Goal: Information Seeking & Learning: Learn about a topic

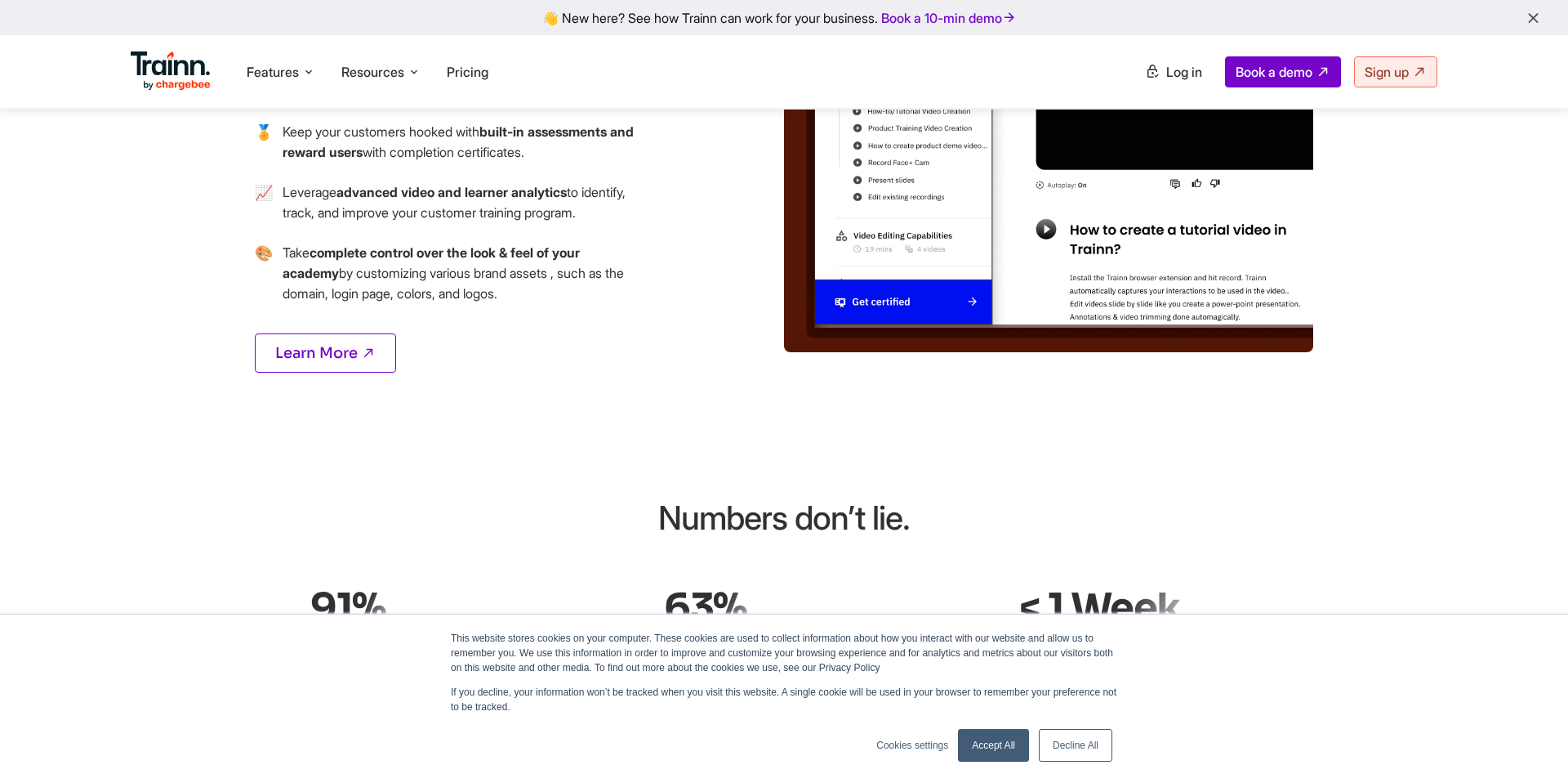
scroll to position [2180, 0]
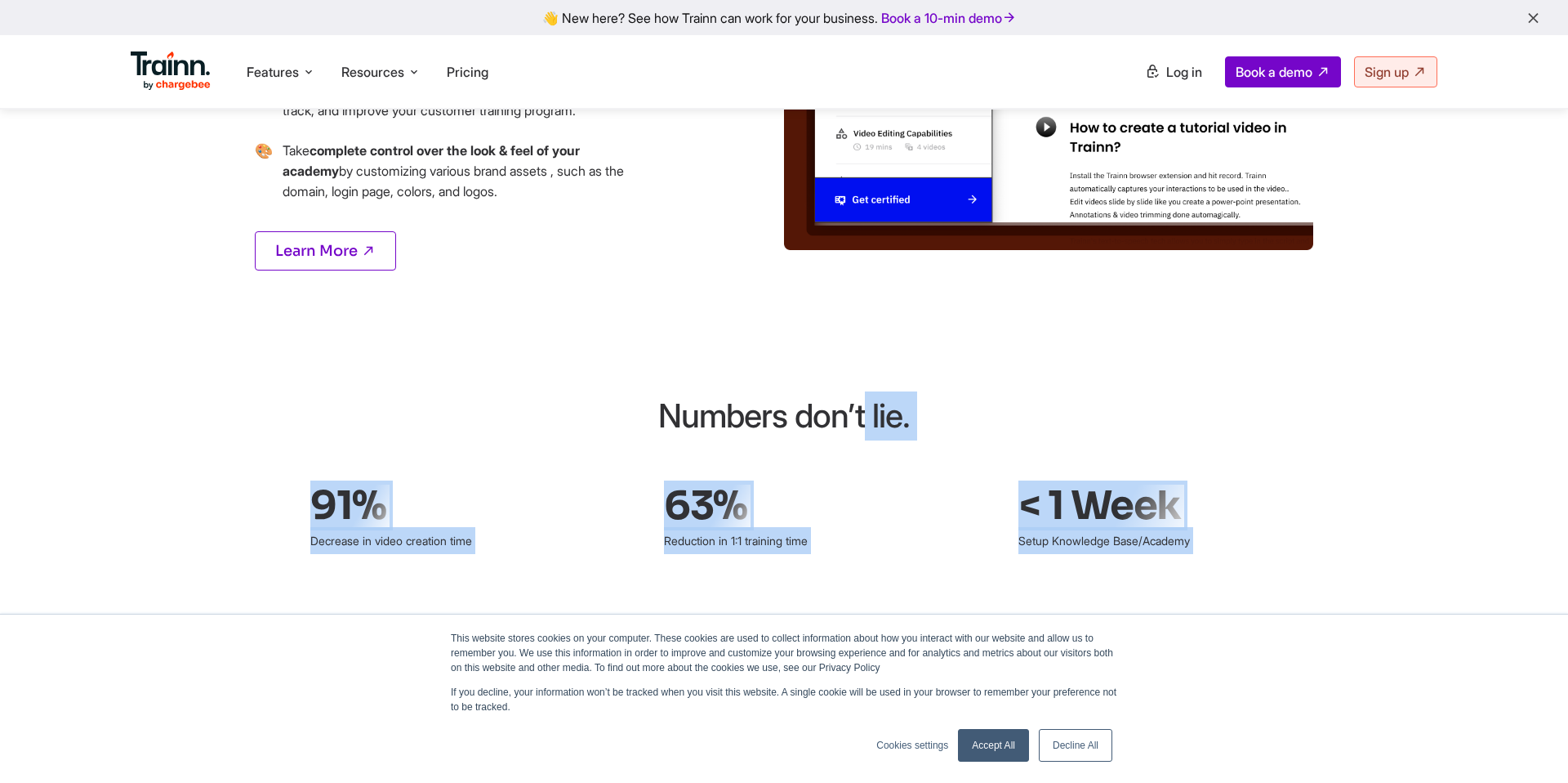
drag, startPoint x: 372, startPoint y: 532, endPoint x: 263, endPoint y: 390, distance: 179.0
click at [263, 390] on div "AI-powered and No-Code Customer Training Platform for Modern Teams Create produ…" at bounding box center [784, 41] width 1372 height 4094
click at [263, 391] on div "Numbers don’t lie. 91% Decrease in video creation time 63% Reduction in 1:1 tra…" at bounding box center [784, 472] width 1175 height 162
drag, startPoint x: 256, startPoint y: 339, endPoint x: 383, endPoint y: 531, distance: 230.2
click at [383, 531] on div "AI-powered and No-Code Customer Training Platform for Modern Teams Create produ…" at bounding box center [784, 41] width 1372 height 4094
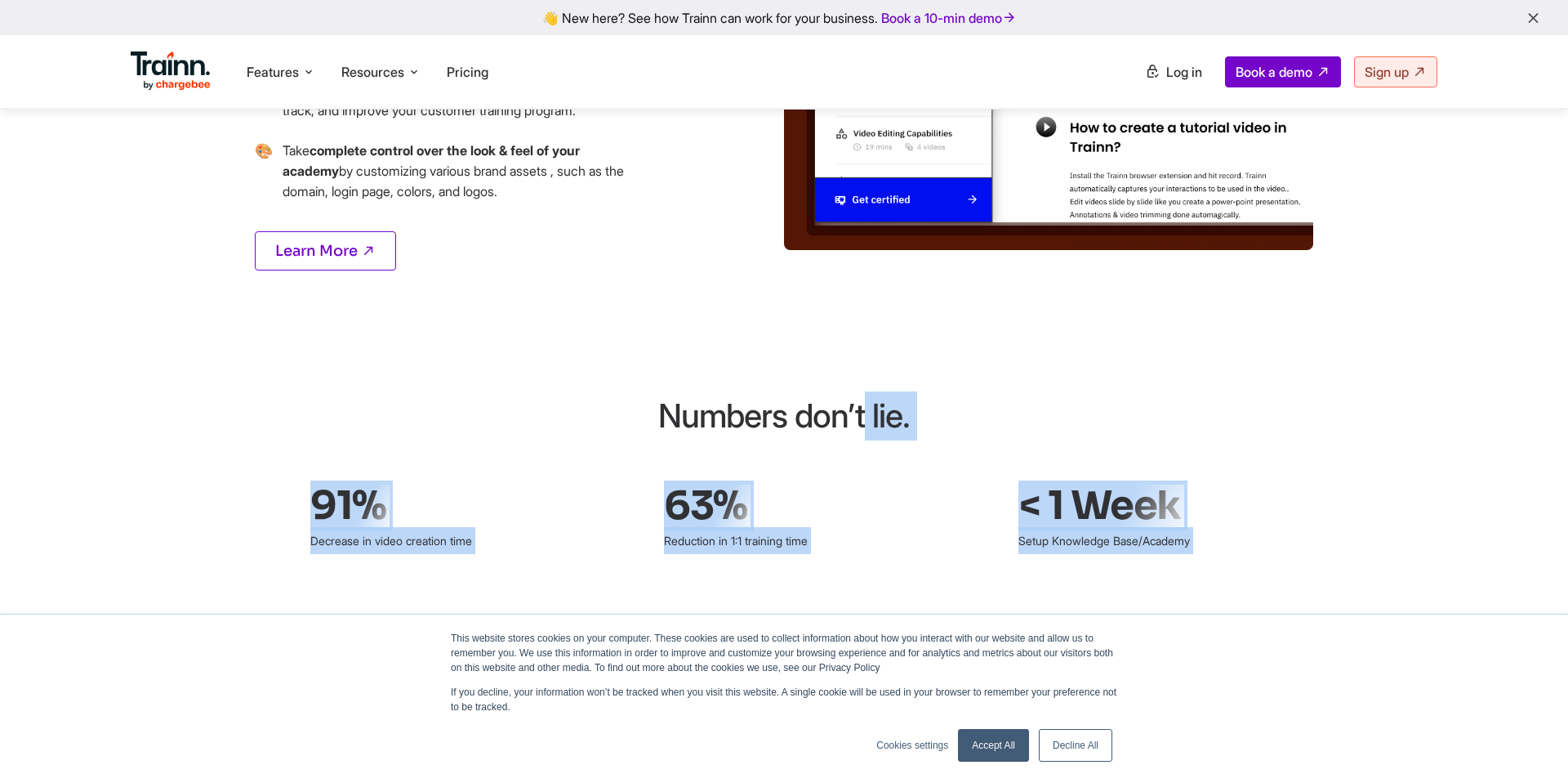
click at [383, 531] on div "AI-powered and No-Code Customer Training Platform for Modern Teams Create produ…" at bounding box center [784, 41] width 1372 height 4094
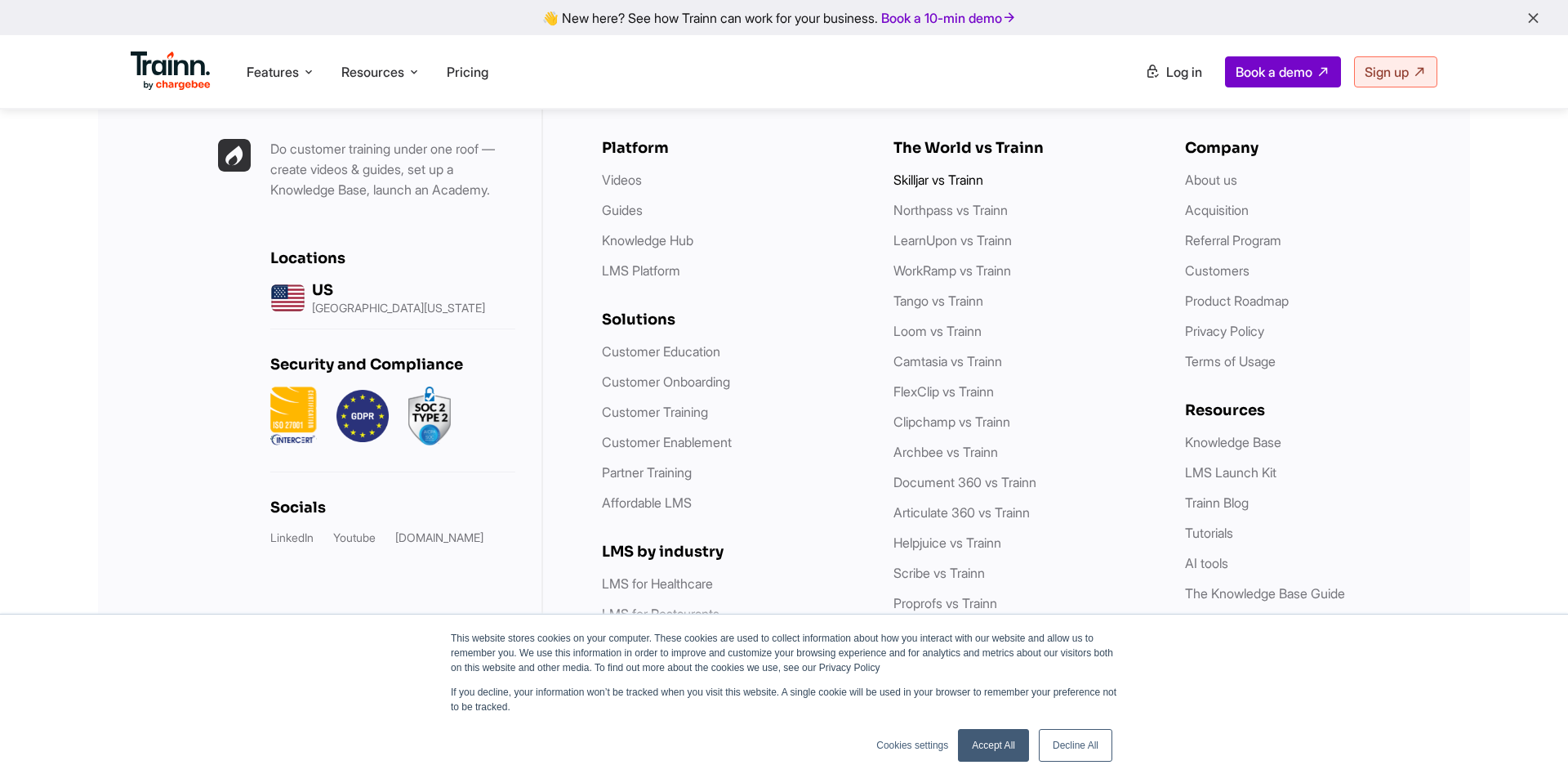
scroll to position [4755, 0]
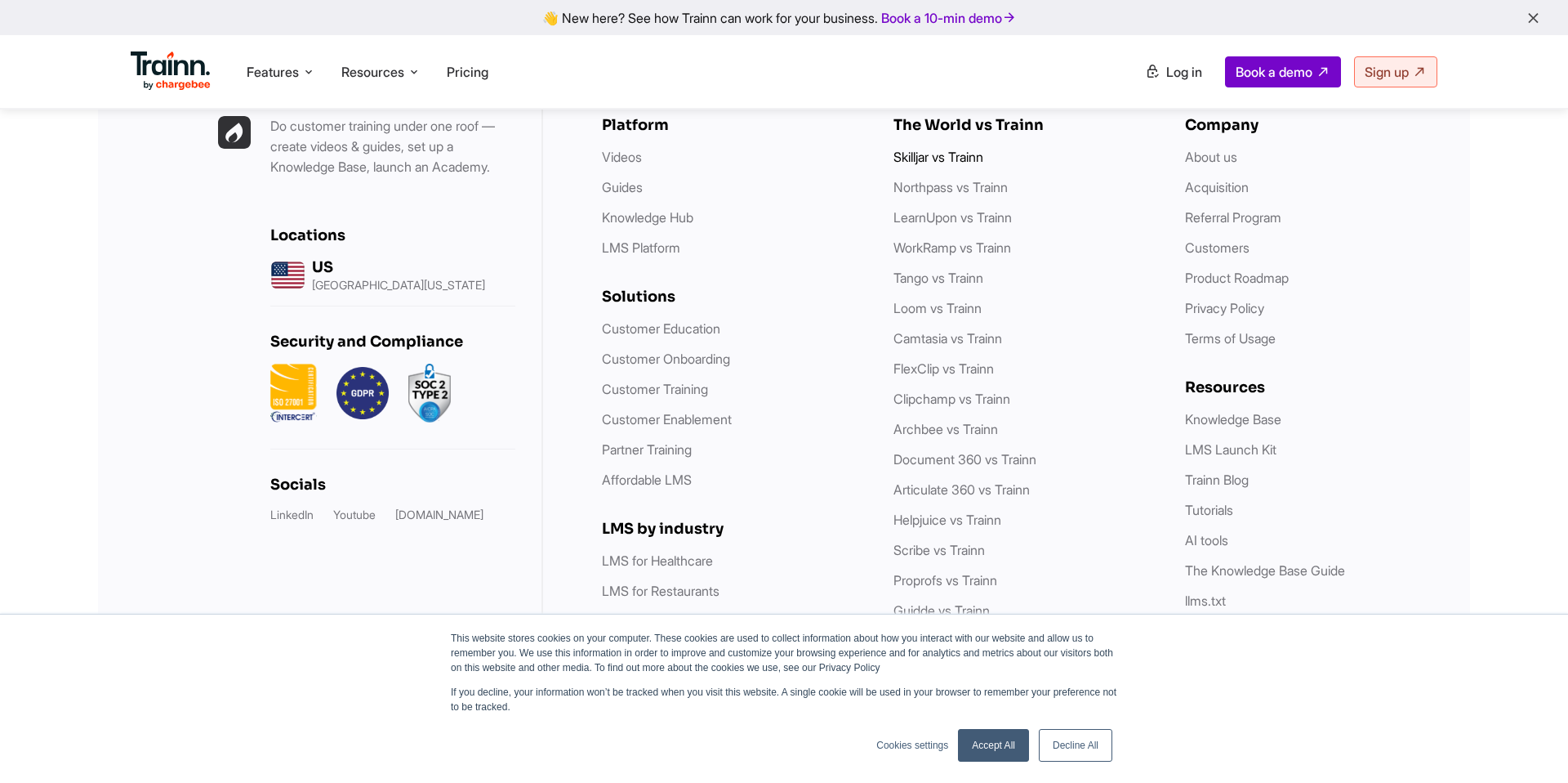
click at [931, 162] on link "Skilljar vs Trainn" at bounding box center [939, 157] width 90 height 17
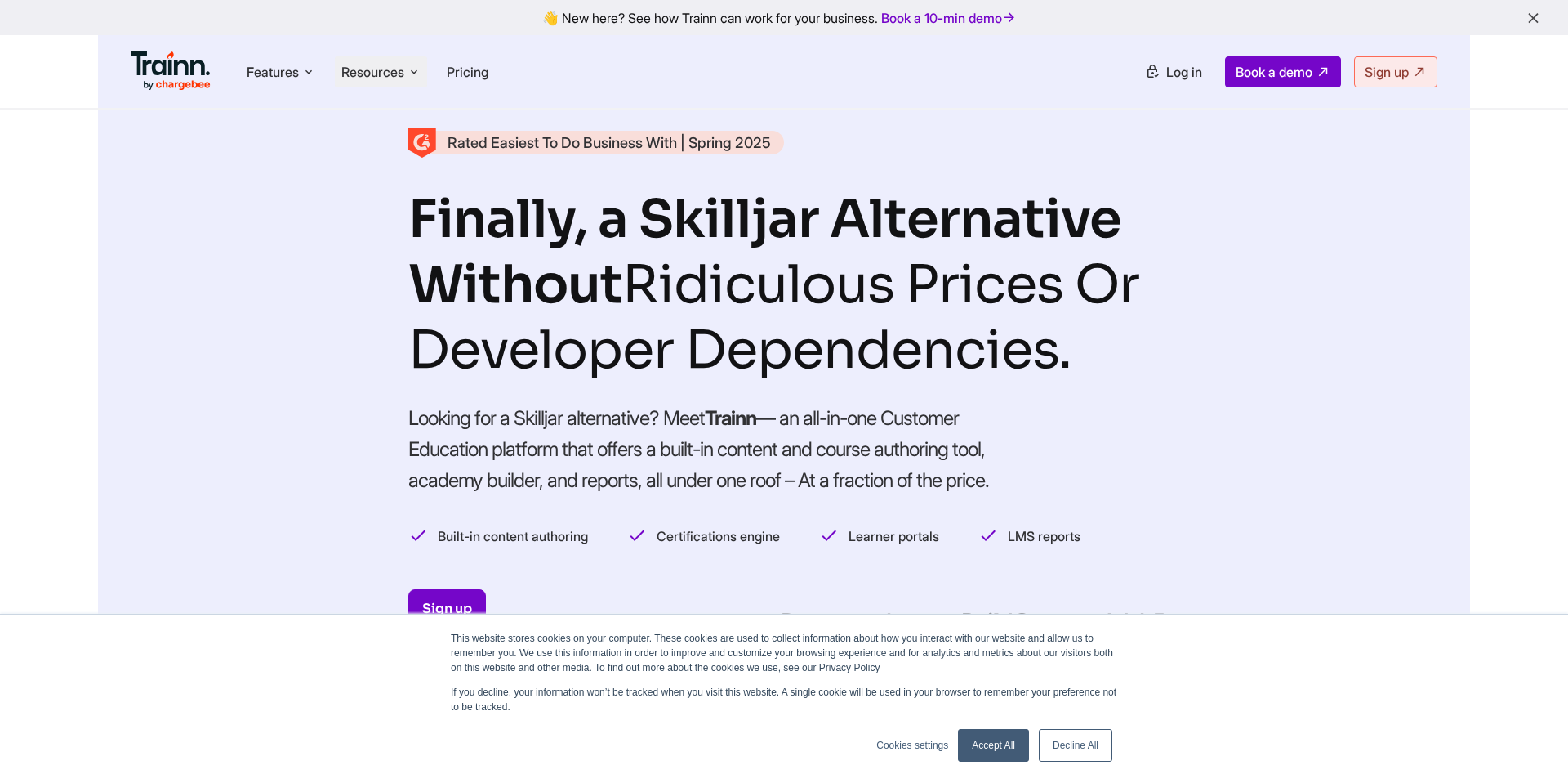
click at [362, 73] on span "Resources" at bounding box center [373, 73] width 63 height 18
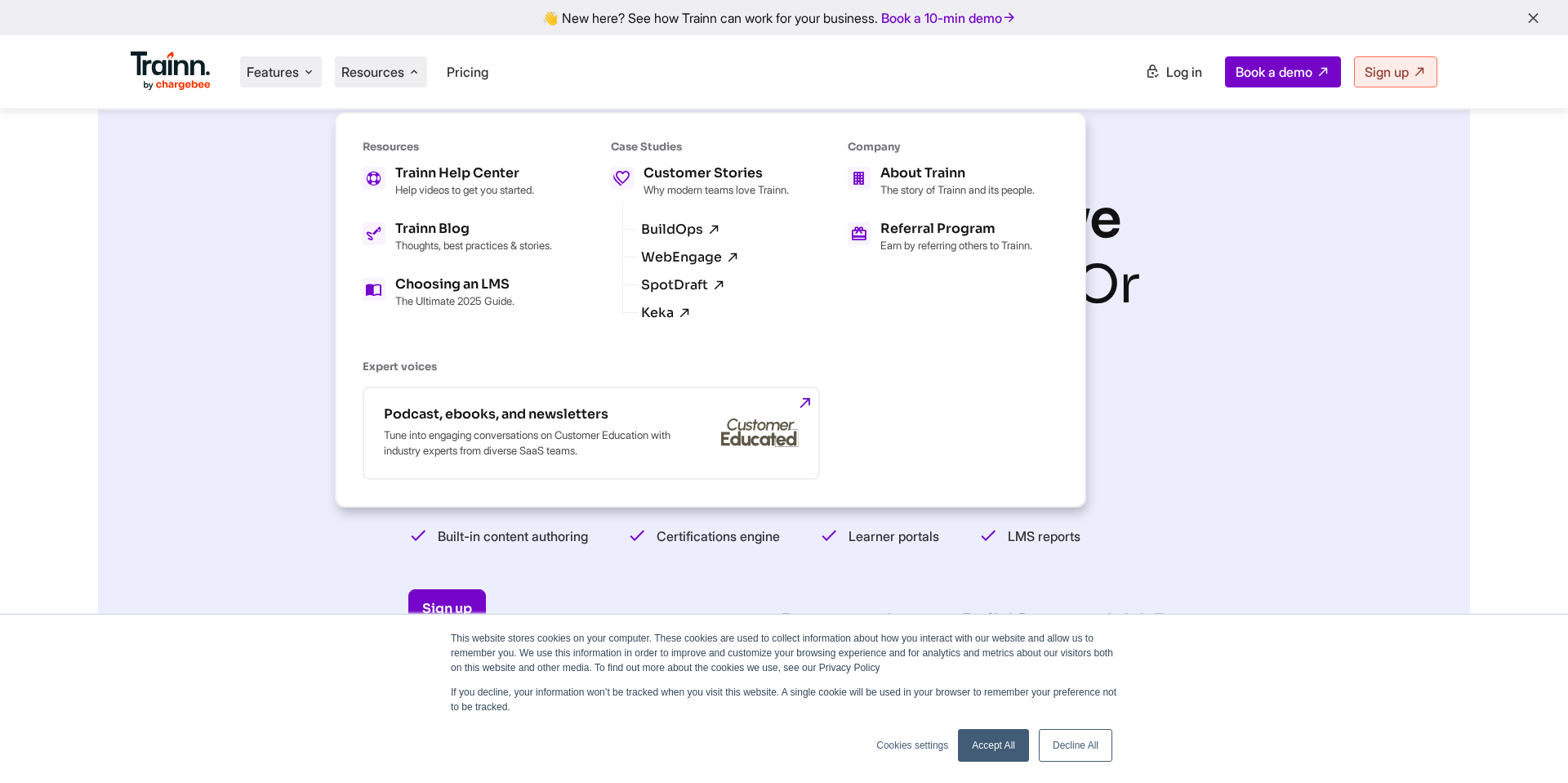
click at [263, 73] on span "Features" at bounding box center [272, 73] width 52 height 18
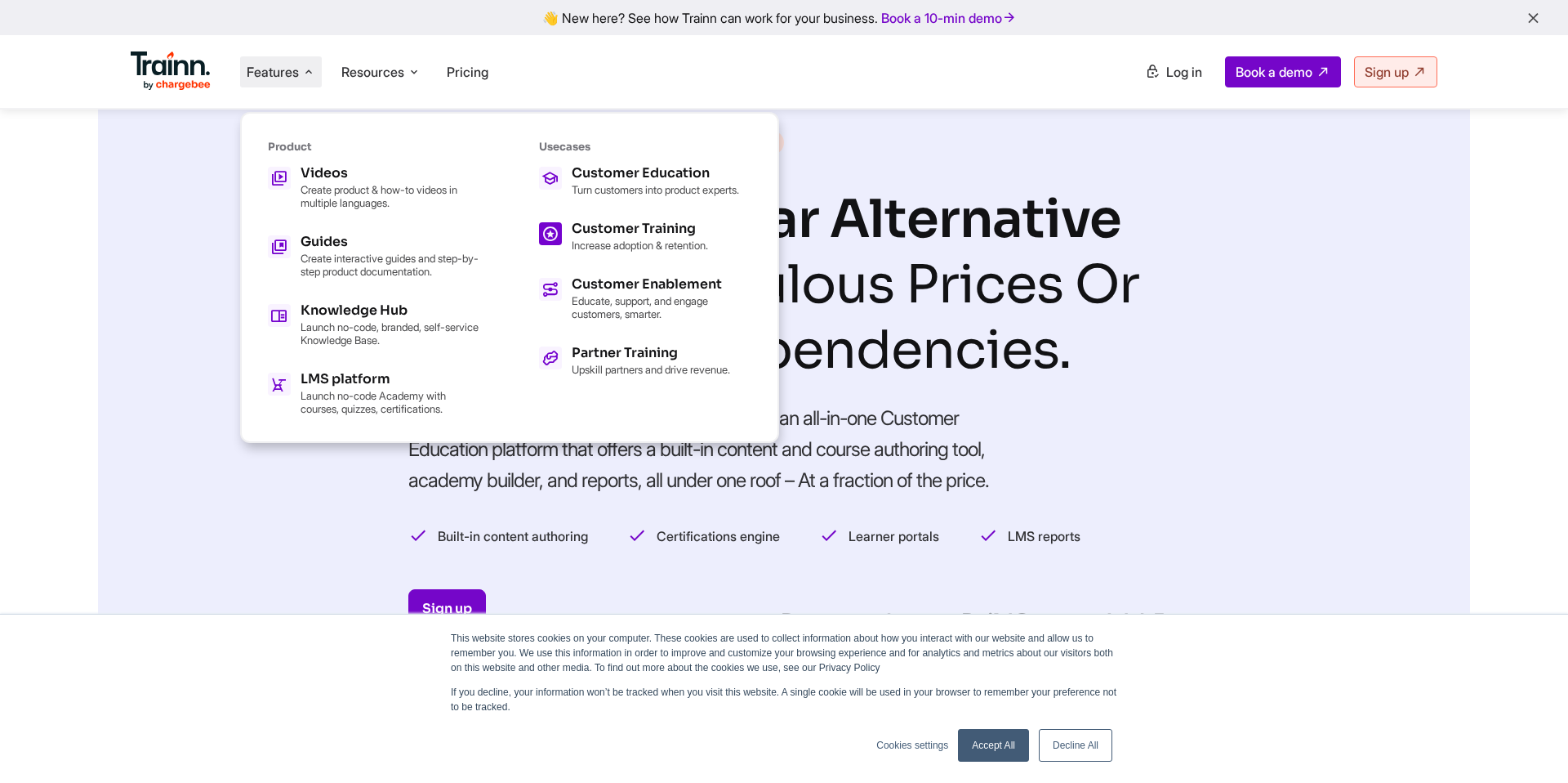
click at [608, 235] on div "Customer Training" at bounding box center [639, 229] width 137 height 13
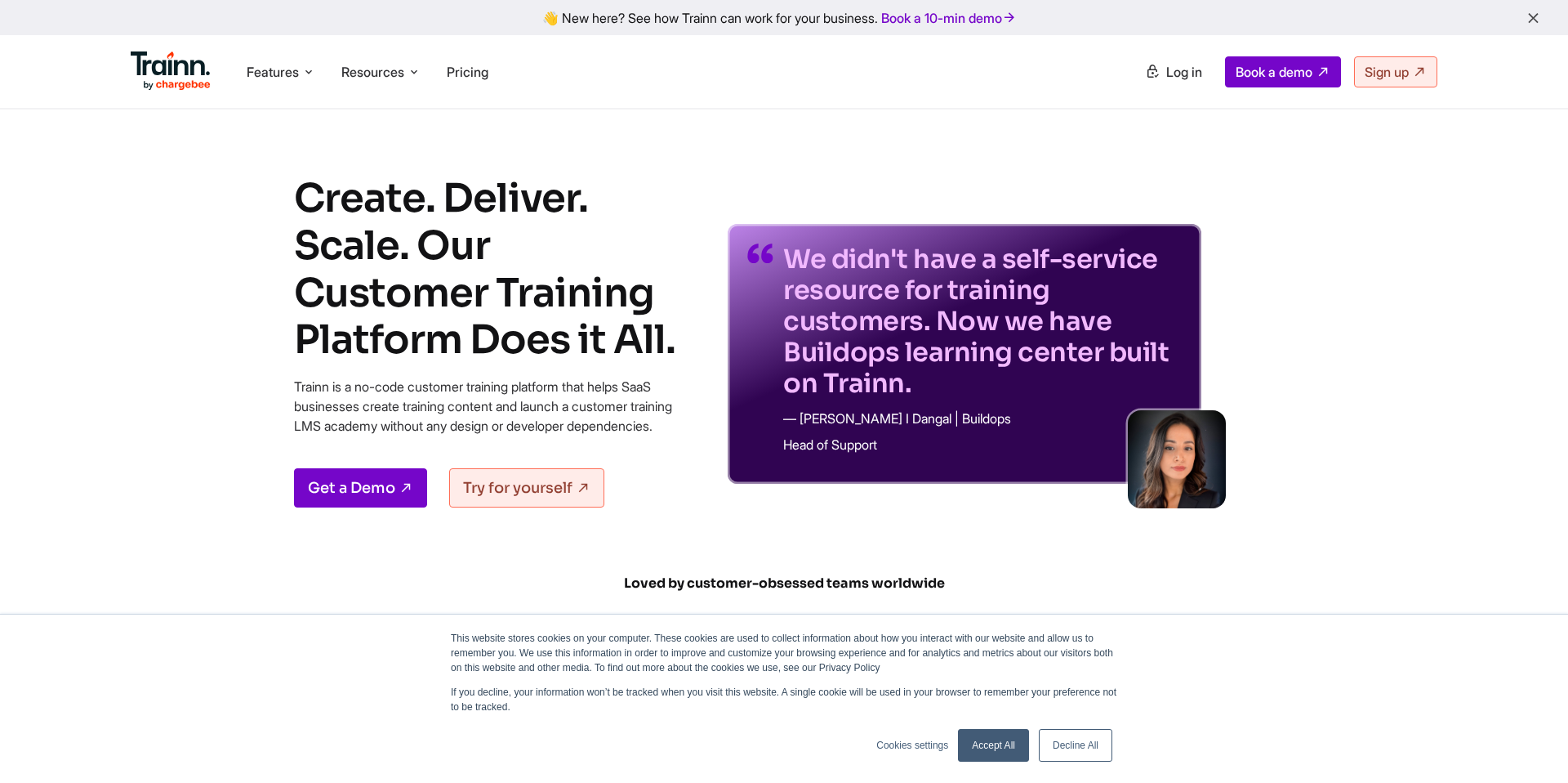
drag, startPoint x: 285, startPoint y: 389, endPoint x: 434, endPoint y: 437, distance: 156.5
click at [434, 437] on div "Create. Deliver. Scale. Our Customer Training Platform Does it All. Trainn is a…" at bounding box center [784, 340] width 1175 height 331
click at [434, 435] on p "Trainn is a no-code customer training platform that helps SaaS businesses creat…" at bounding box center [489, 406] width 392 height 59
drag, startPoint x: 406, startPoint y: 442, endPoint x: 406, endPoint y: 419, distance: 23.0
click at [406, 419] on p "Trainn is a no-code customer training platform that helps SaaS businesses creat…" at bounding box center [489, 406] width 392 height 59
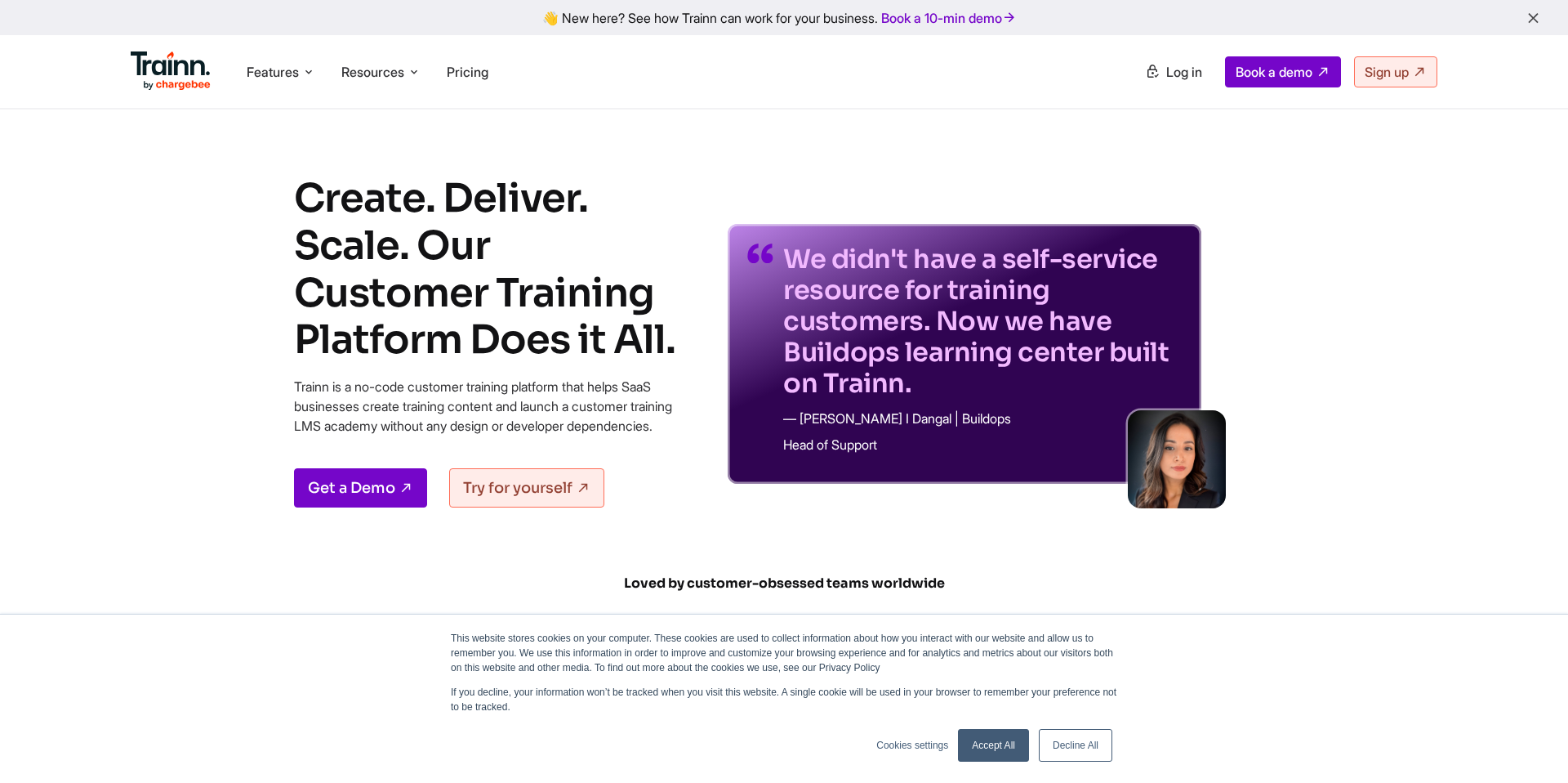
click at [406, 419] on p "Trainn is a no-code customer training platform that helps SaaS businesses creat…" at bounding box center [489, 406] width 392 height 59
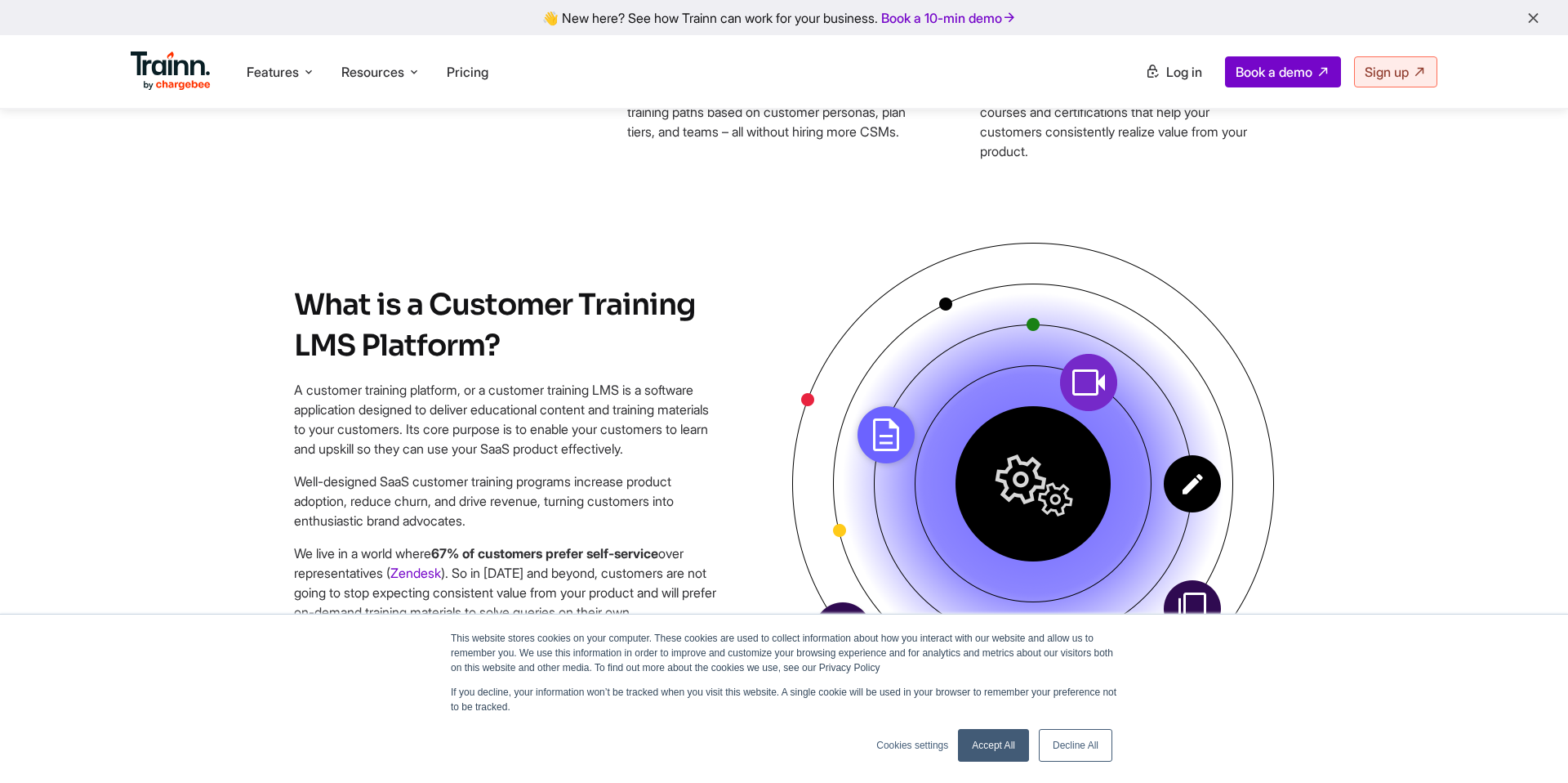
scroll to position [1097, 0]
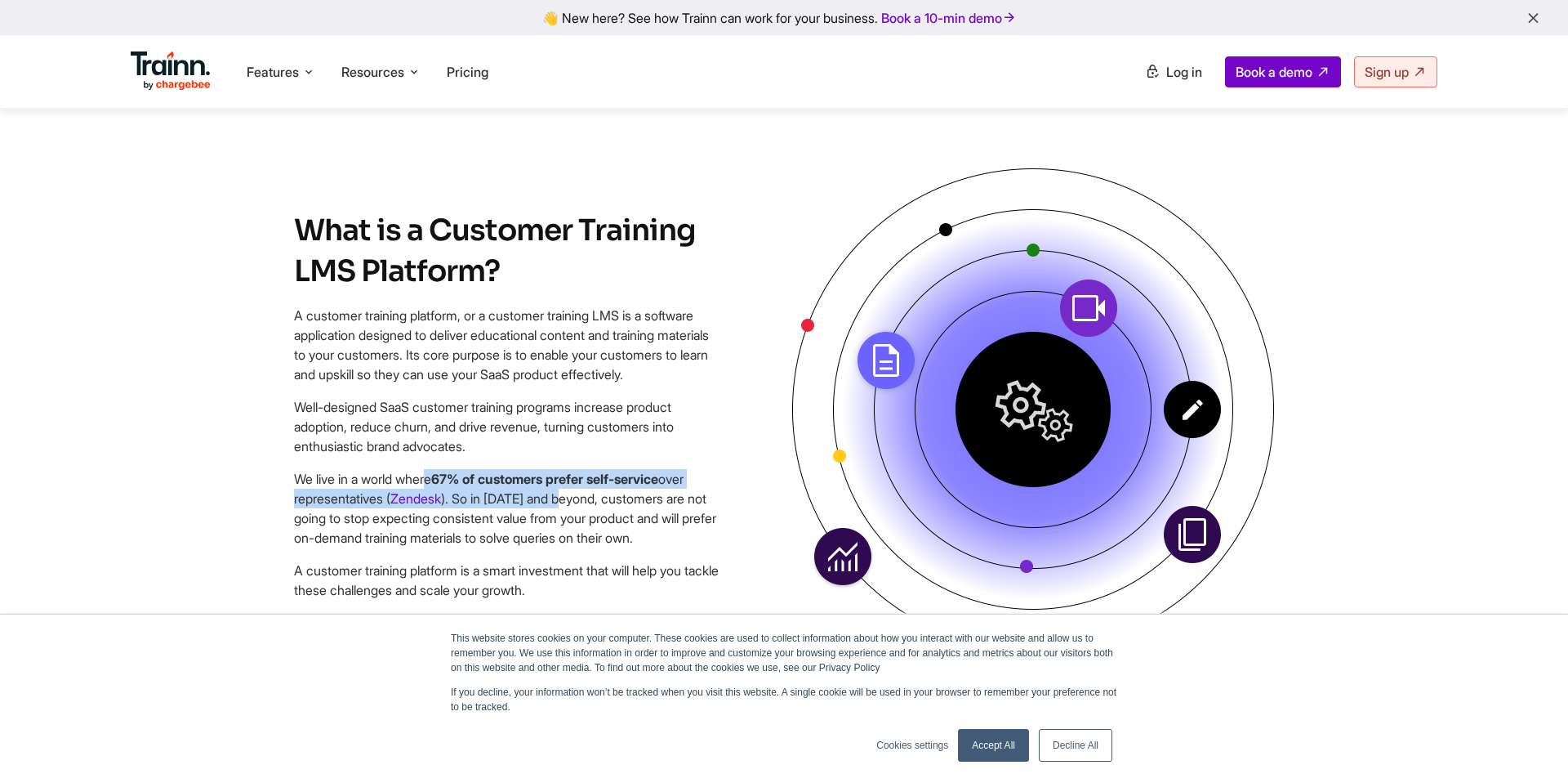
drag, startPoint x: 329, startPoint y: 506, endPoint x: 580, endPoint y: 527, distance: 251.9
click at [580, 527] on p "We live in a world where 67% of customers prefer self-service over representati…" at bounding box center [507, 508] width 428 height 78
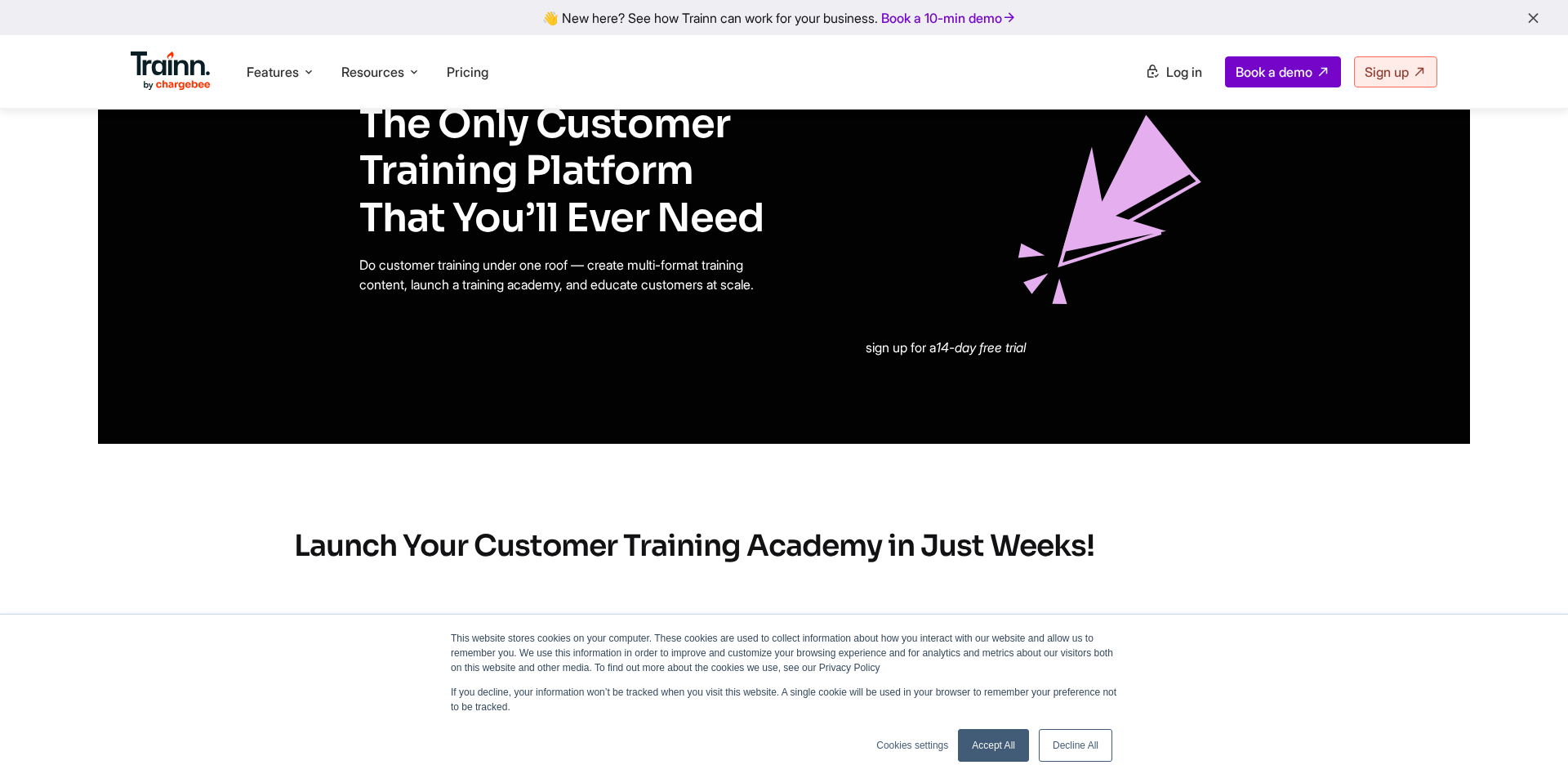
scroll to position [1804, 0]
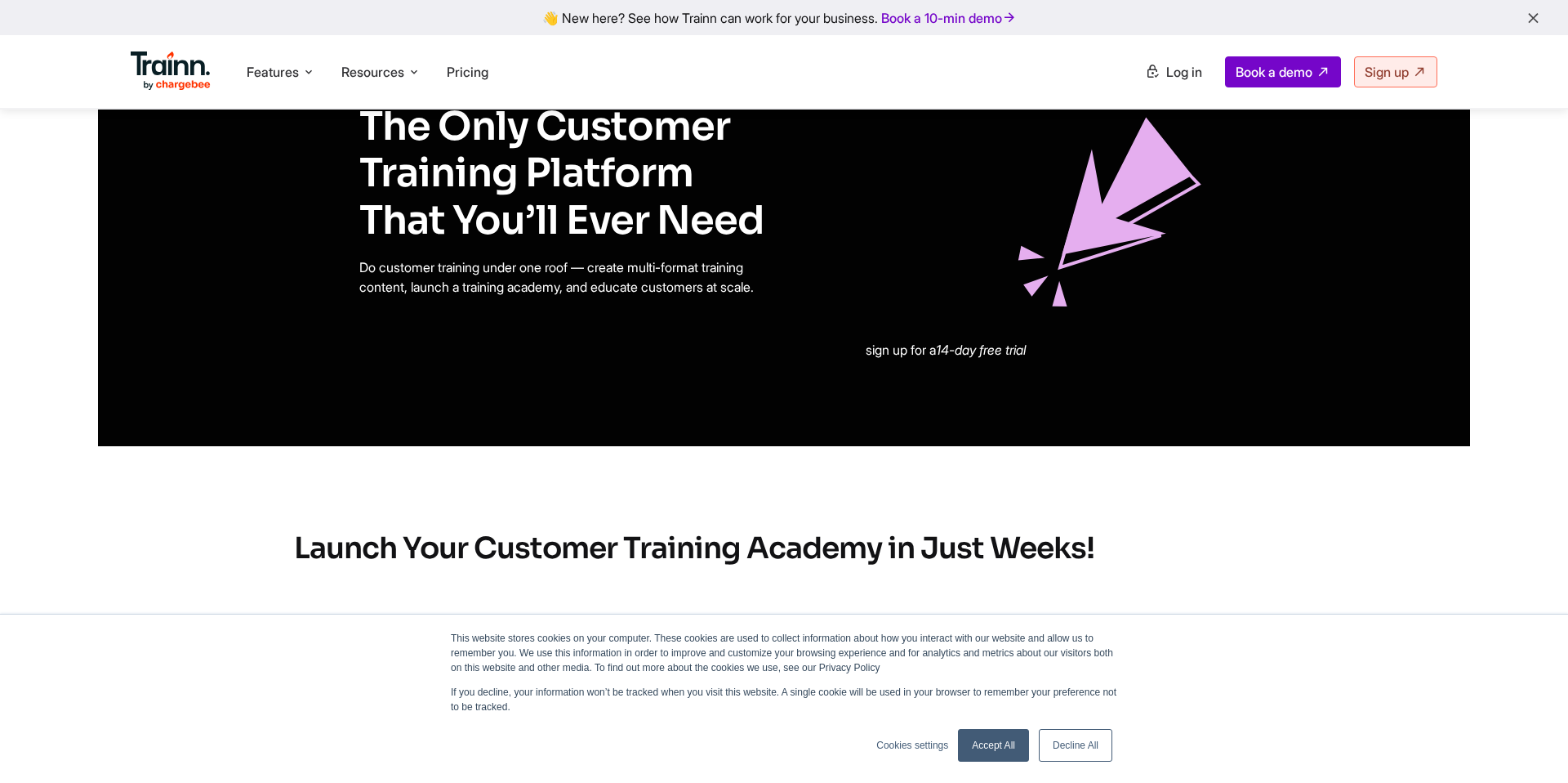
drag, startPoint x: 382, startPoint y: 296, endPoint x: 771, endPoint y: 296, distance: 389.0
click at [771, 296] on p "Do customer training under one roof — create multi-format training content, lau…" at bounding box center [572, 276] width 425 height 39
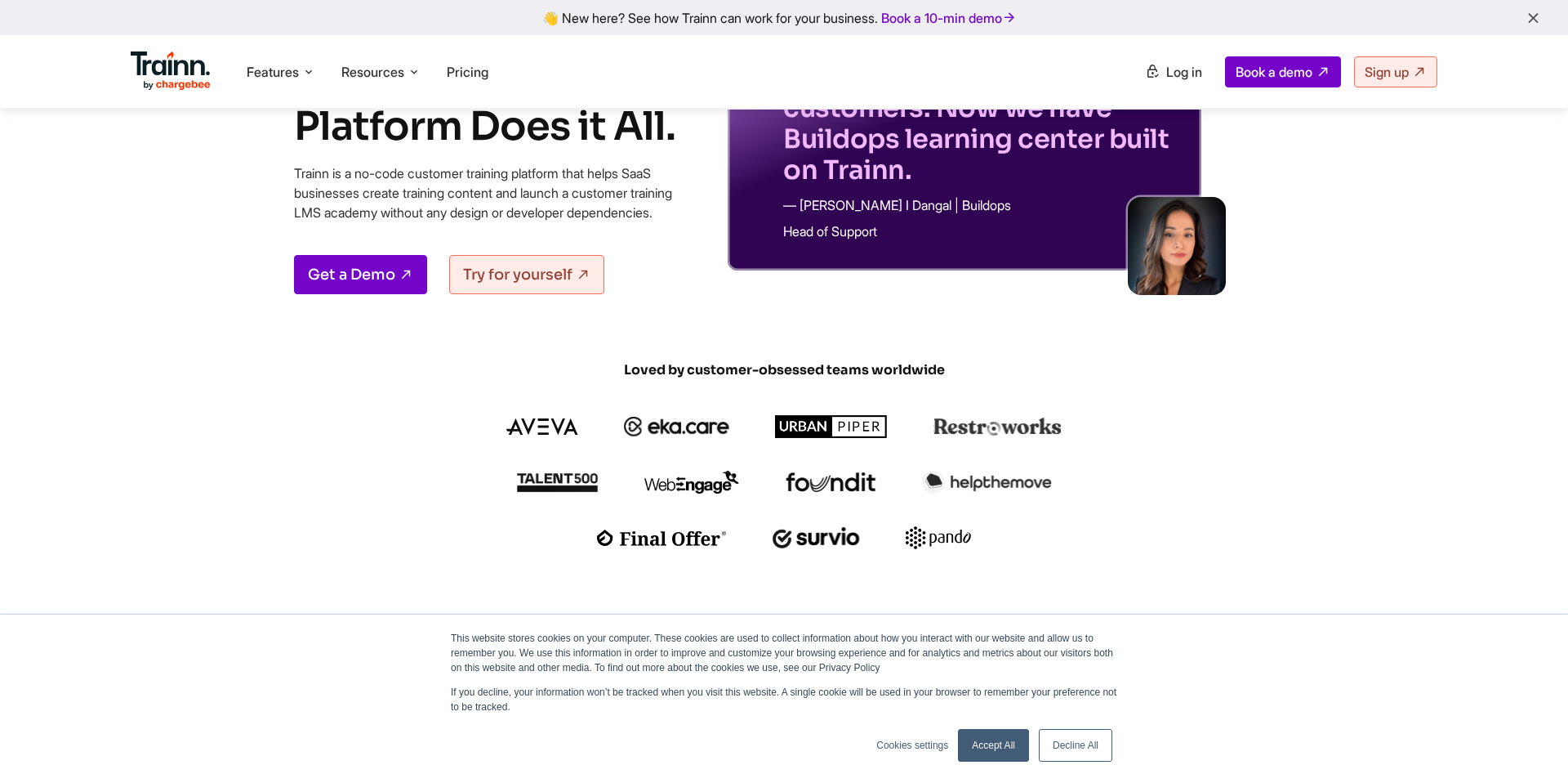
scroll to position [0, 0]
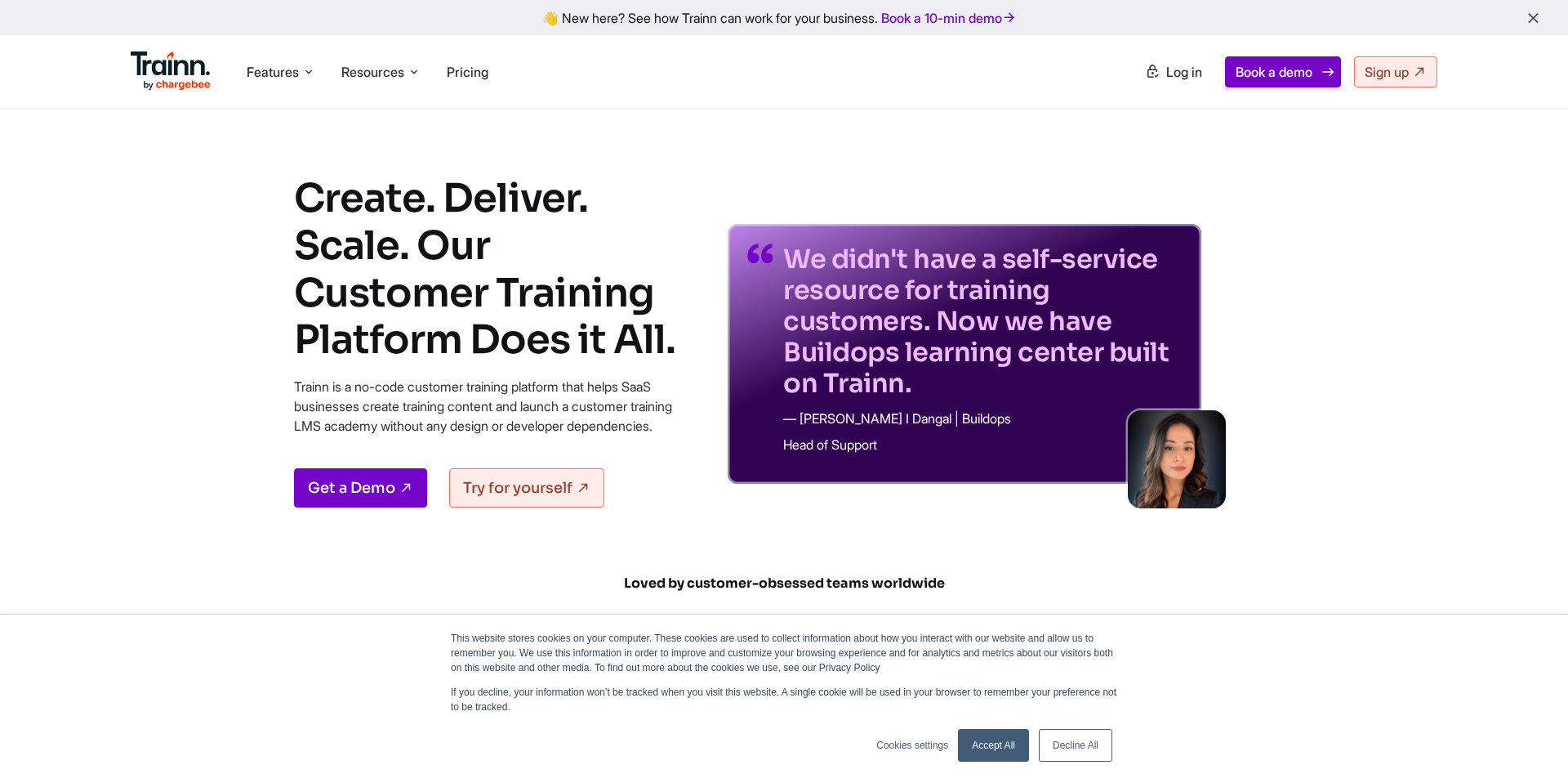
click at [1276, 79] on span "Book a demo" at bounding box center [1273, 72] width 77 height 17
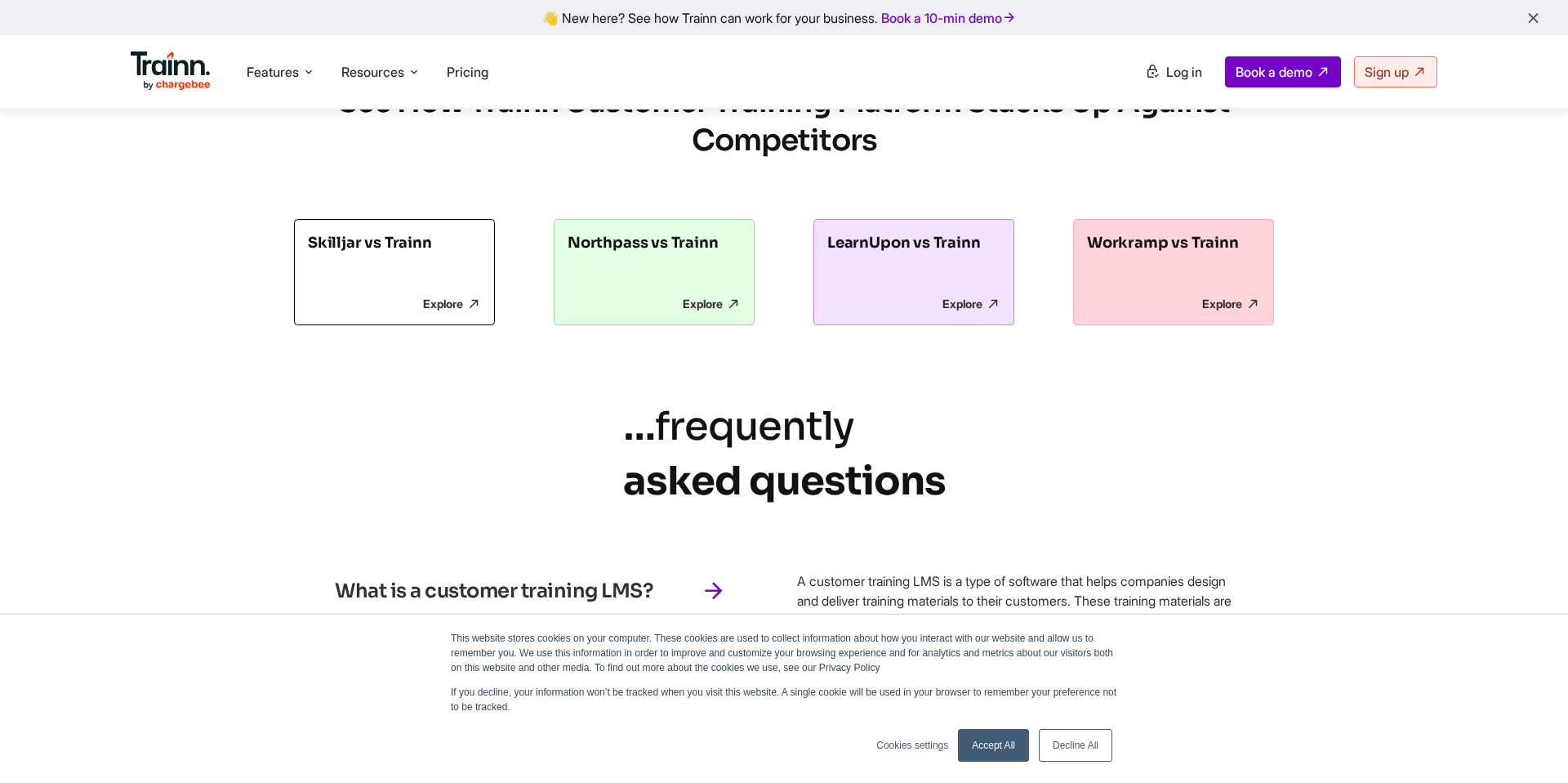
scroll to position [4575, 0]
